Goal: Navigation & Orientation: Find specific page/section

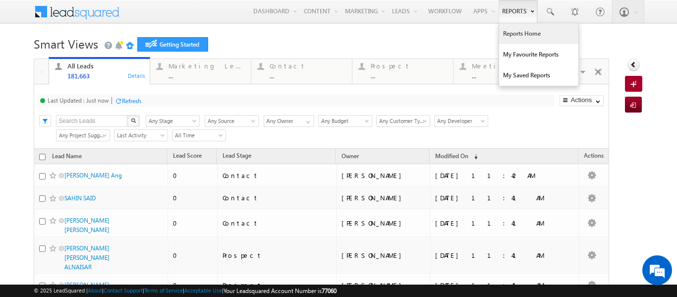
click at [510, 31] on link "Reports Home" at bounding box center [538, 33] width 79 height 21
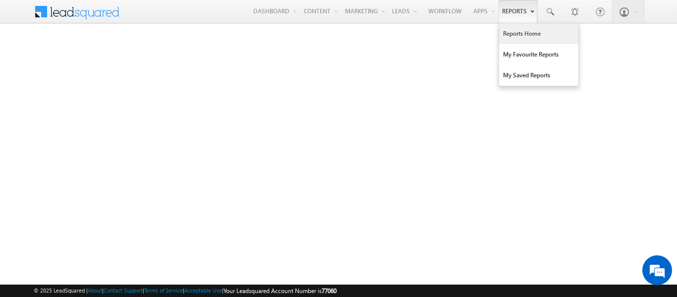
click at [516, 33] on link "Reports Home" at bounding box center [538, 33] width 79 height 21
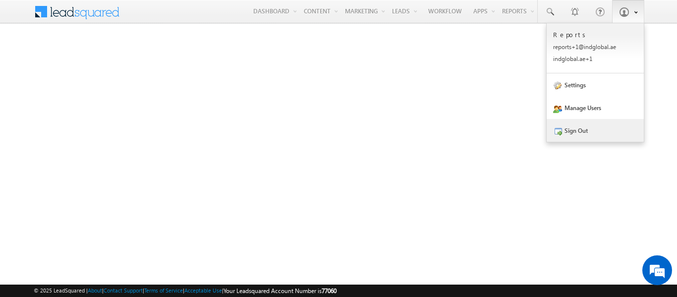
click at [575, 129] on link "Sign Out" at bounding box center [595, 130] width 97 height 23
